Goal: Transaction & Acquisition: Purchase product/service

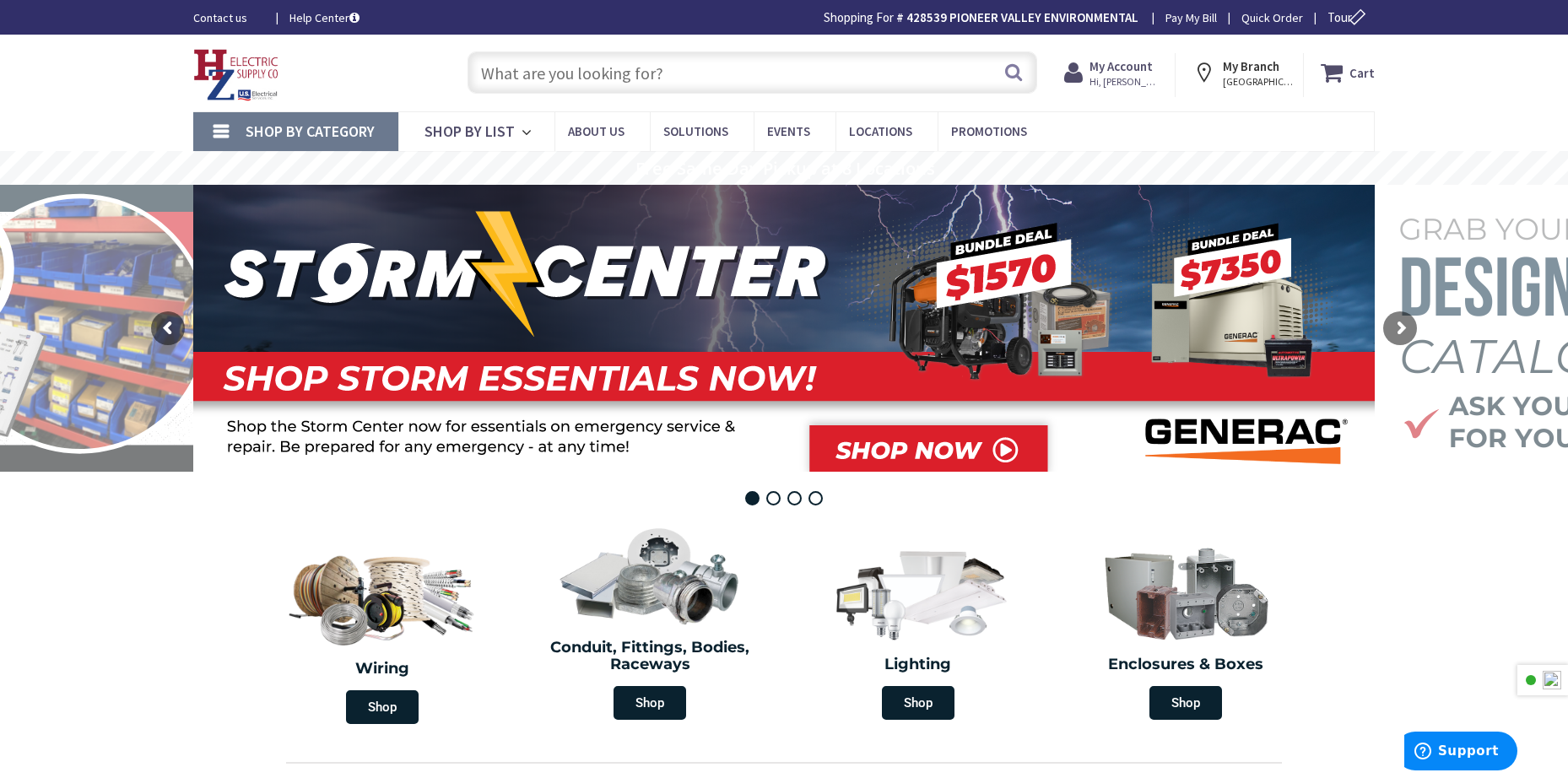
drag, startPoint x: 692, startPoint y: 76, endPoint x: 875, endPoint y: 88, distance: 183.4
click at [692, 76] on input "text" at bounding box center [753, 72] width 570 height 42
click at [1193, 157] on rs-slide "Free Same Day Pickup at 8 Locations" at bounding box center [784, 168] width 1568 height 34
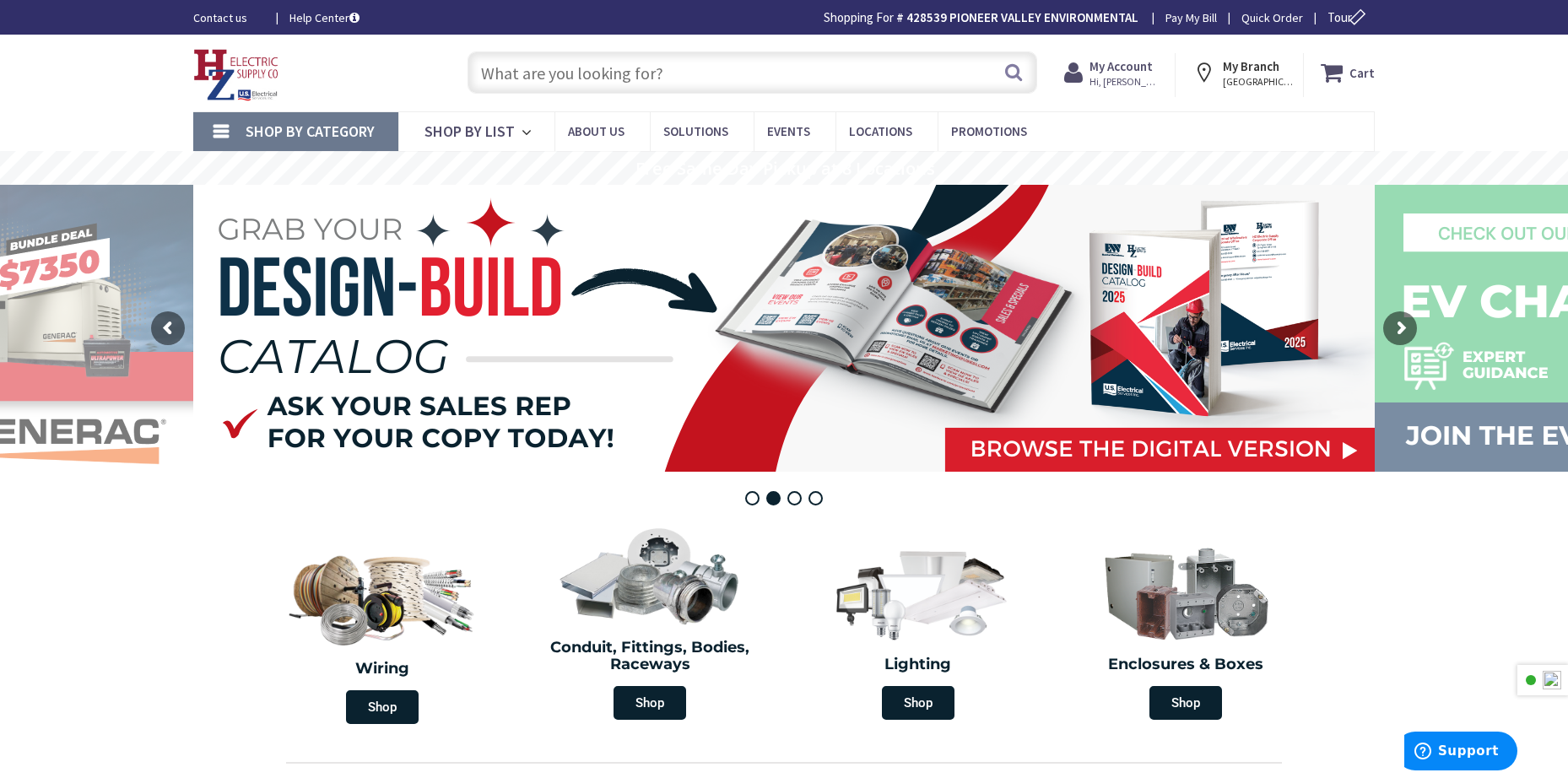
click at [655, 72] on input "text" at bounding box center [753, 72] width 570 height 42
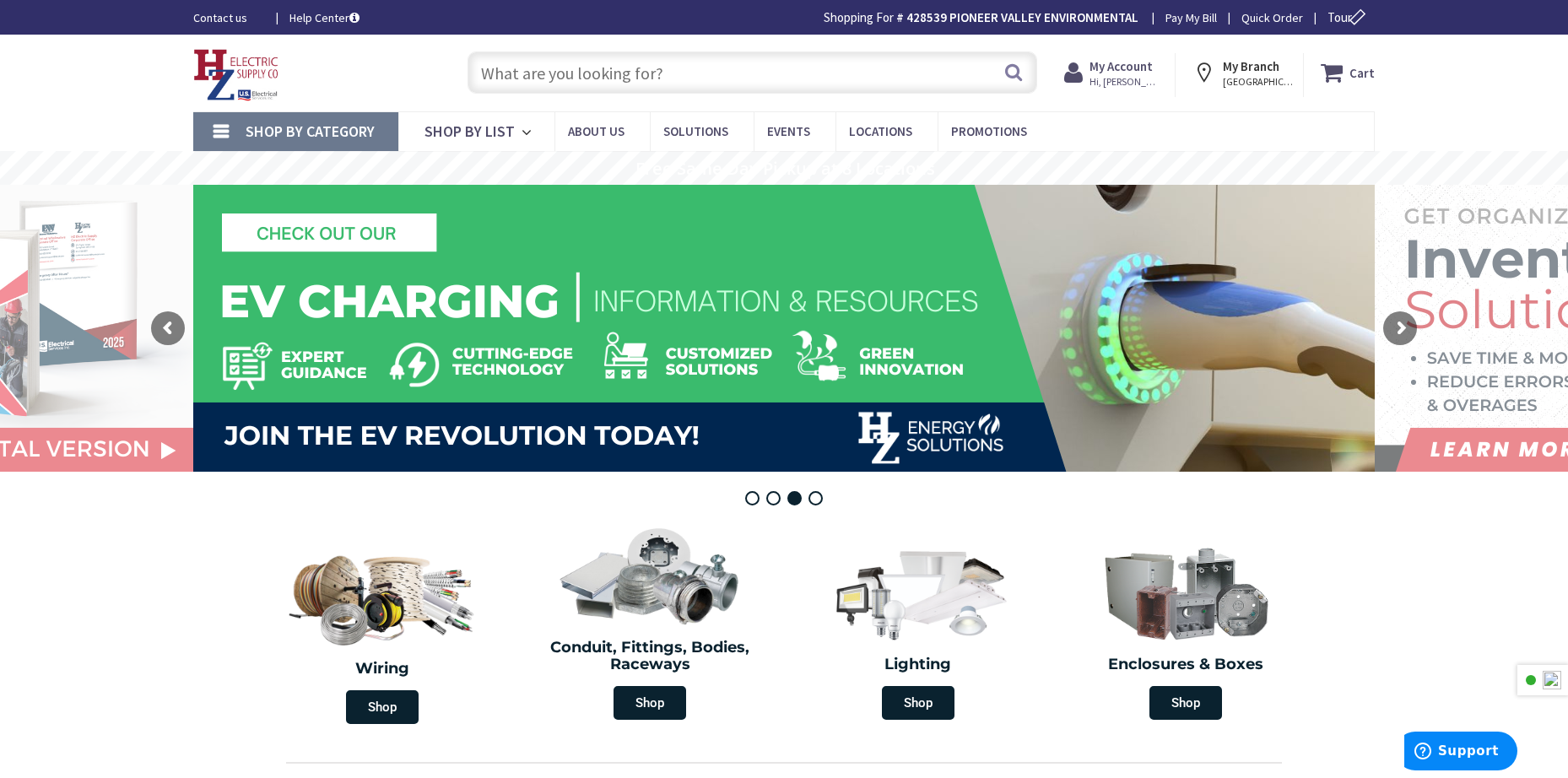
click at [671, 65] on input "text" at bounding box center [753, 72] width 570 height 42
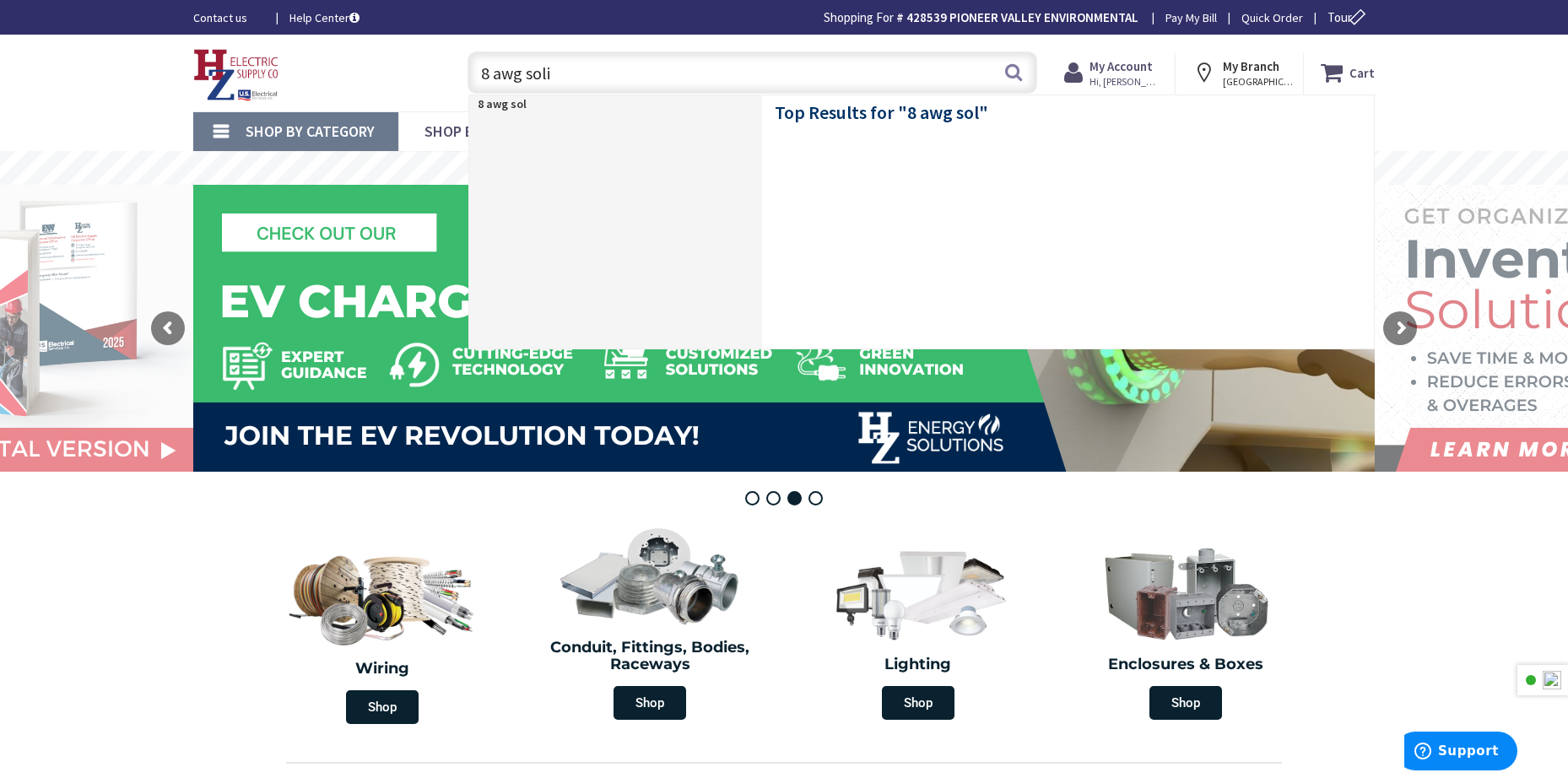
type input "8 awg solid"
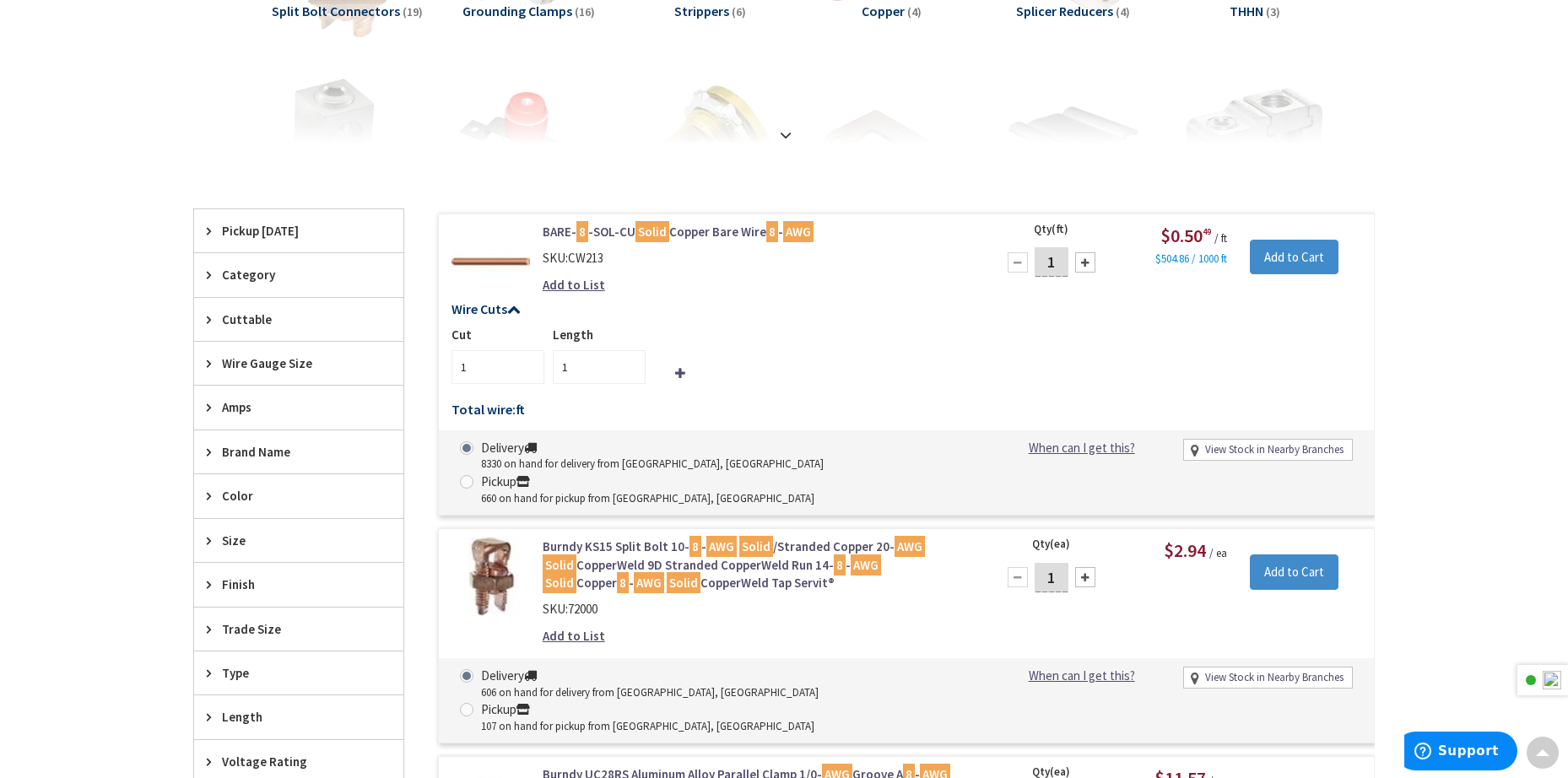
scroll to position [394, 0]
